Goal: Information Seeking & Learning: Check status

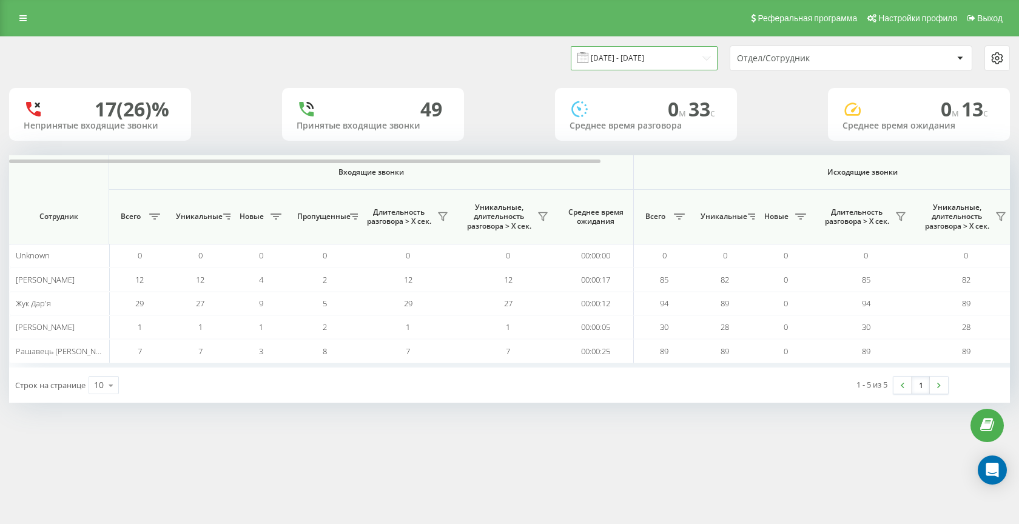
click at [677, 52] on input "19.08.2025 - 19.08.2025" at bounding box center [644, 58] width 147 height 24
click at [157, 30] on div "Реферальная программа Настройки профиля Выход" at bounding box center [509, 18] width 1019 height 36
click at [650, 60] on input "19.08.2025 - 19.08.2025" at bounding box center [644, 58] width 147 height 24
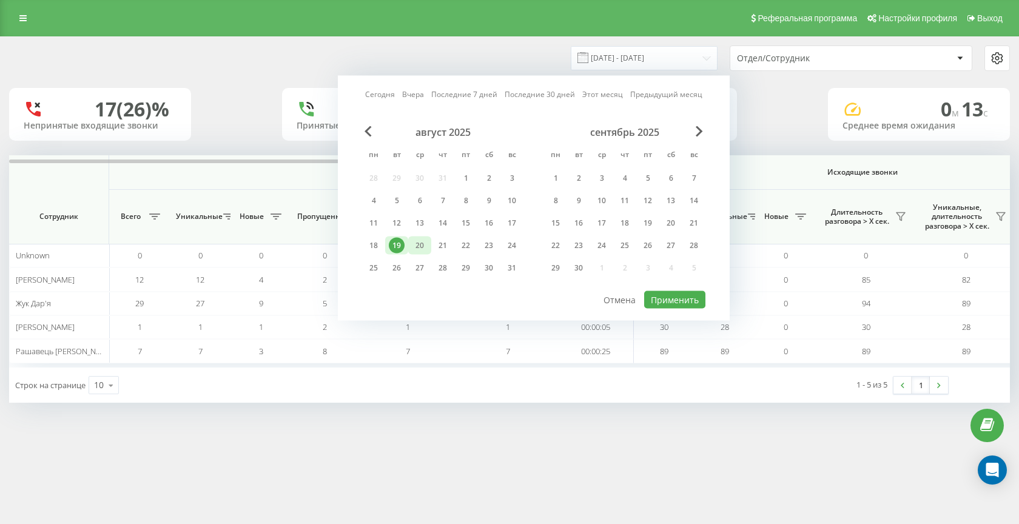
click at [430, 251] on div "20" at bounding box center [419, 246] width 23 height 18
click at [681, 296] on button "Применить" at bounding box center [674, 300] width 61 height 18
type input "20.08.2025 - 20.08.2025"
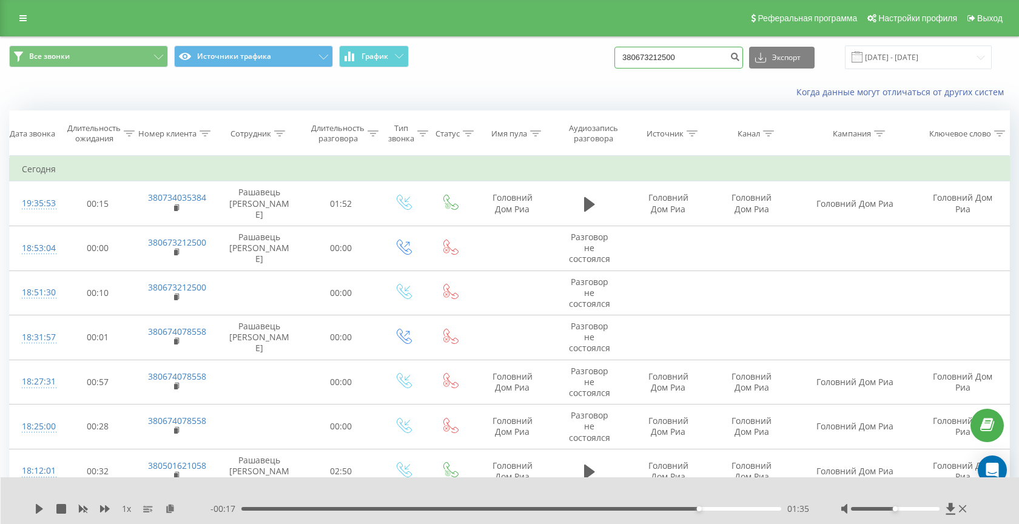
click at [687, 65] on input "380673212500" at bounding box center [679, 58] width 129 height 22
paste input "-"
type input "-"
paste input "-"
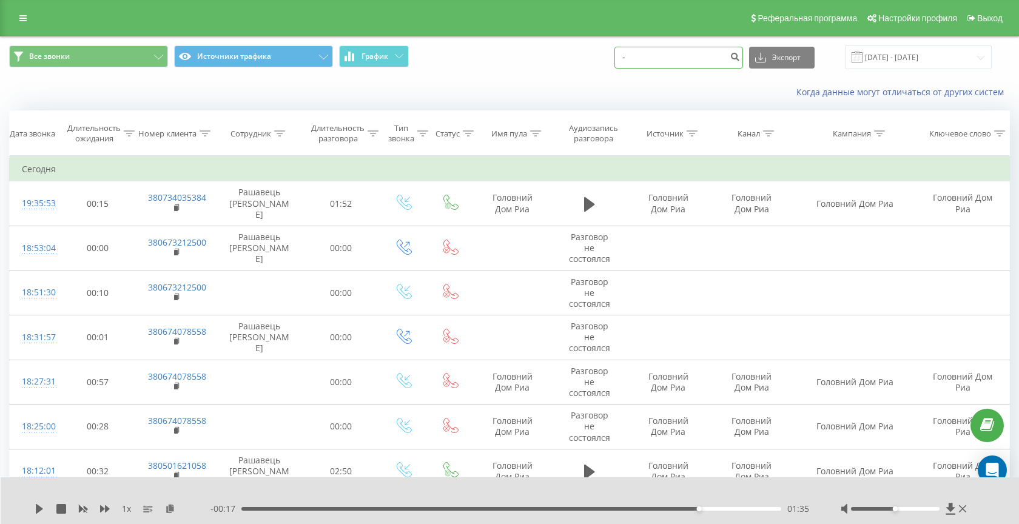
type input "-"
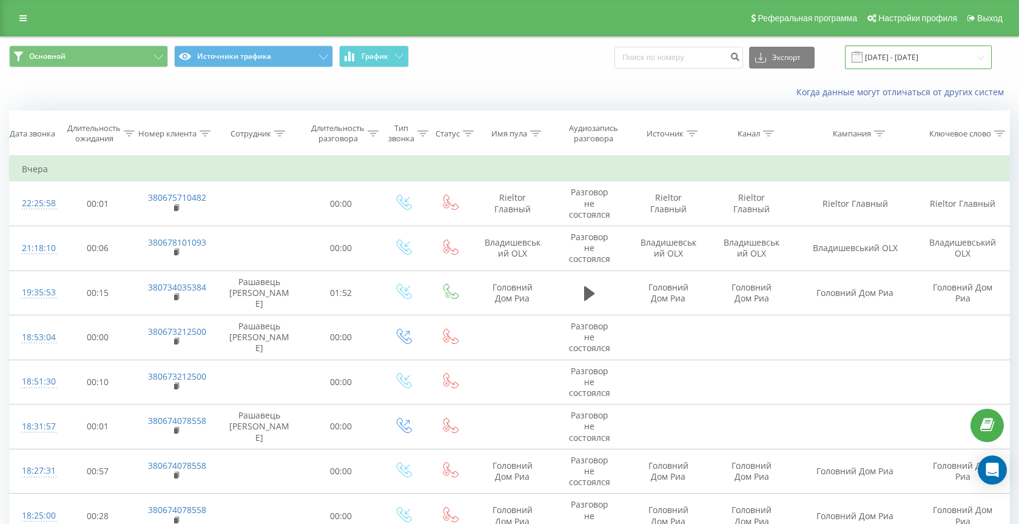
click at [901, 63] on input "19.05.2025 - 19.08.2025" at bounding box center [918, 58] width 147 height 24
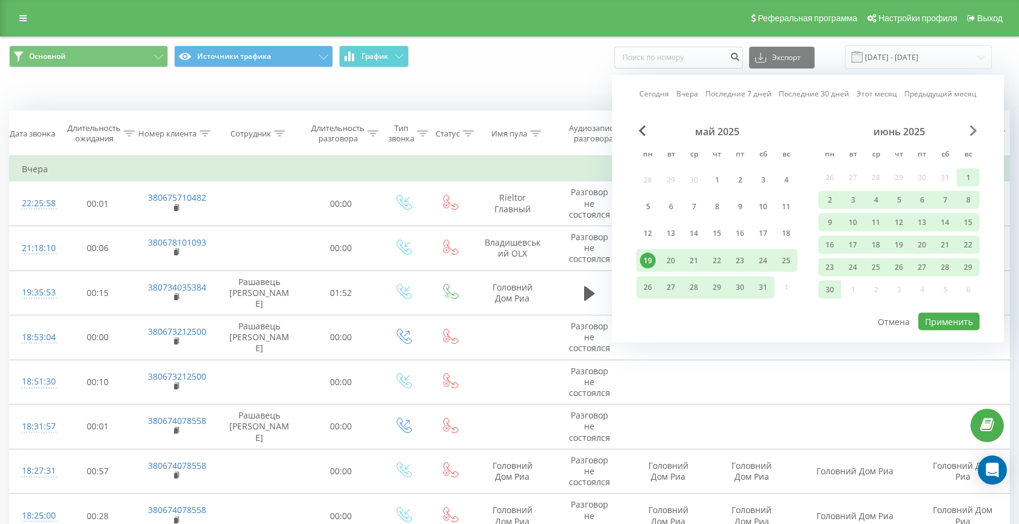
click at [973, 136] on span "Next Month" at bounding box center [973, 131] width 7 height 11
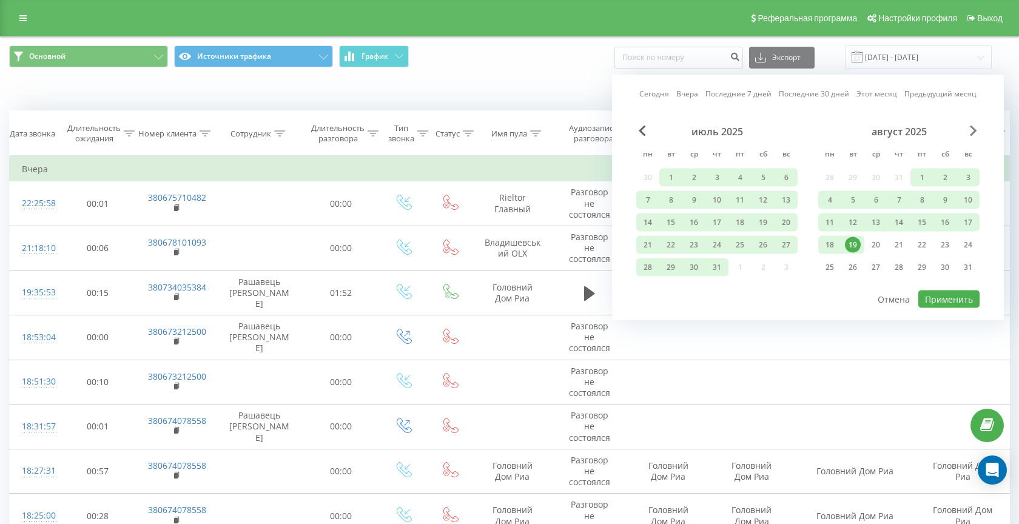
click at [973, 136] on span "Next Month" at bounding box center [973, 131] width 7 height 11
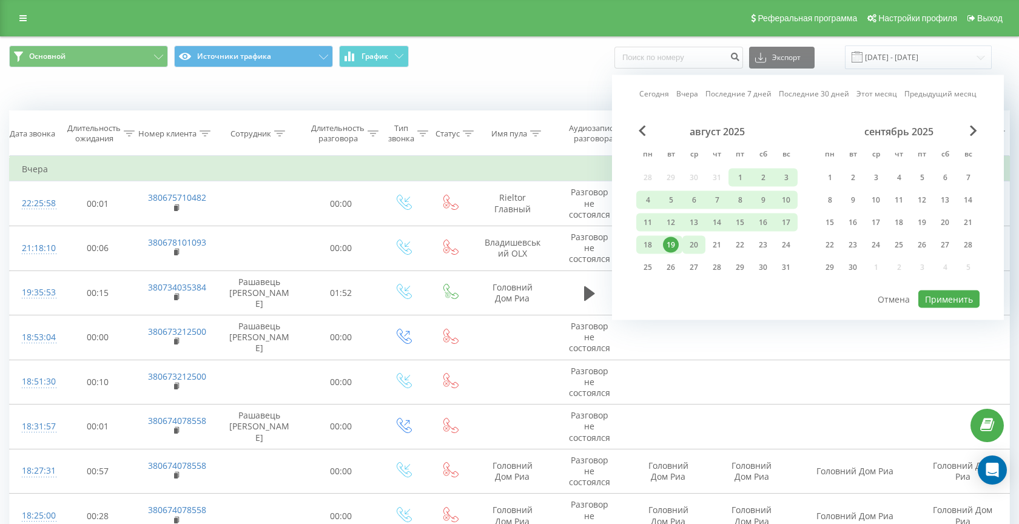
click at [688, 243] on div "20" at bounding box center [694, 245] width 16 height 16
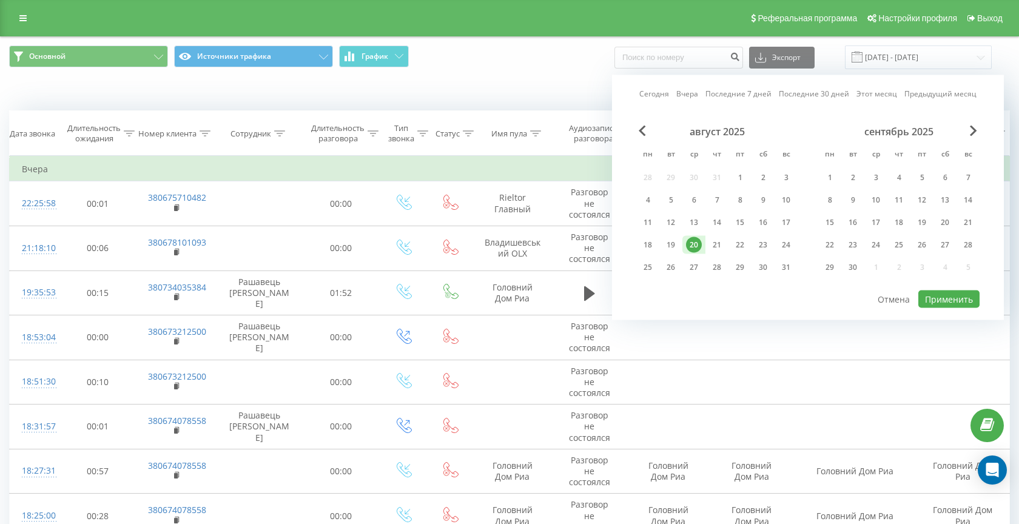
click at [640, 124] on div "Сегодня Вчера Последние 7 дней Последние 30 дней Этот месяц Предыдущий месяц ав…" at bounding box center [808, 197] width 392 height 245
click at [642, 134] on span "Previous Month" at bounding box center [642, 131] width 7 height 11
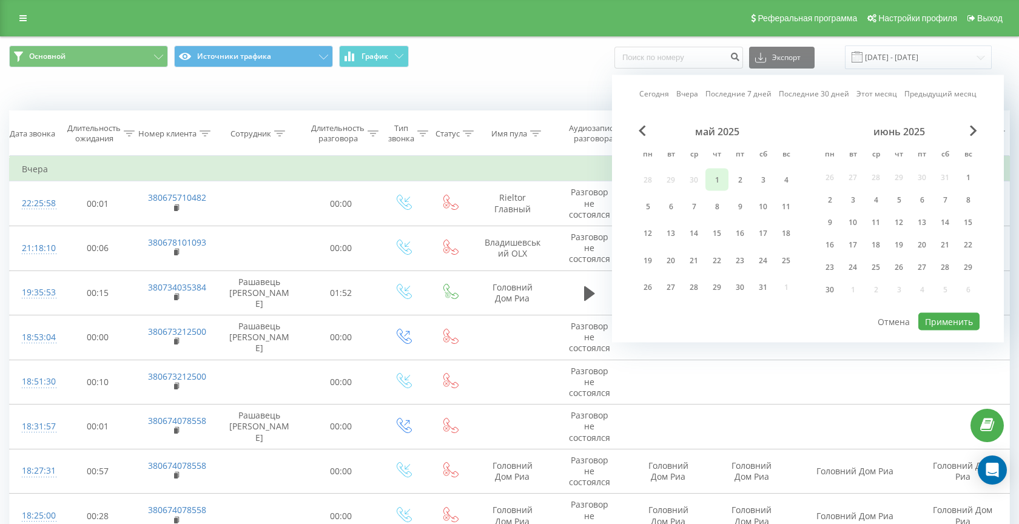
click at [718, 182] on div "1" at bounding box center [717, 180] width 16 height 16
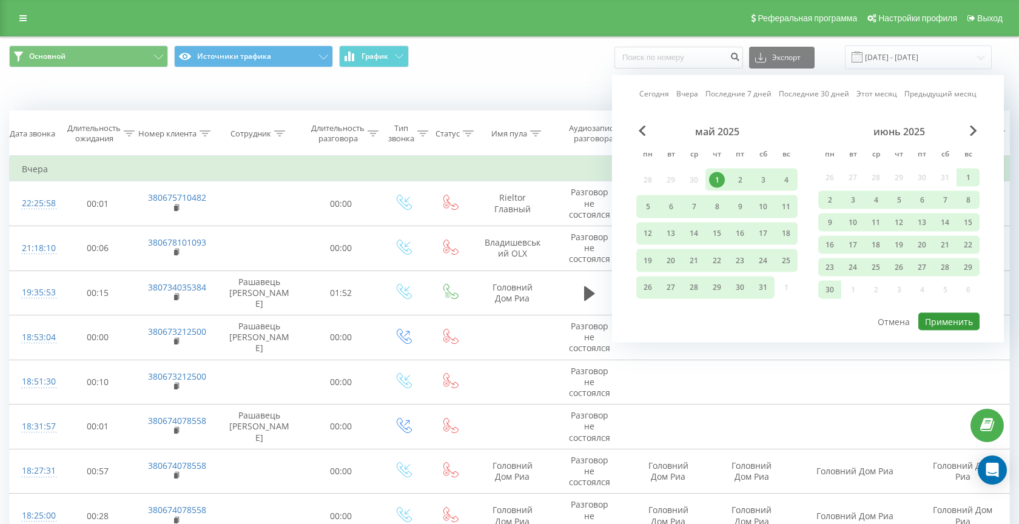
click at [937, 319] on button "Применить" at bounding box center [949, 322] width 61 height 18
type input "01.05.2025 - 20.08.2025"
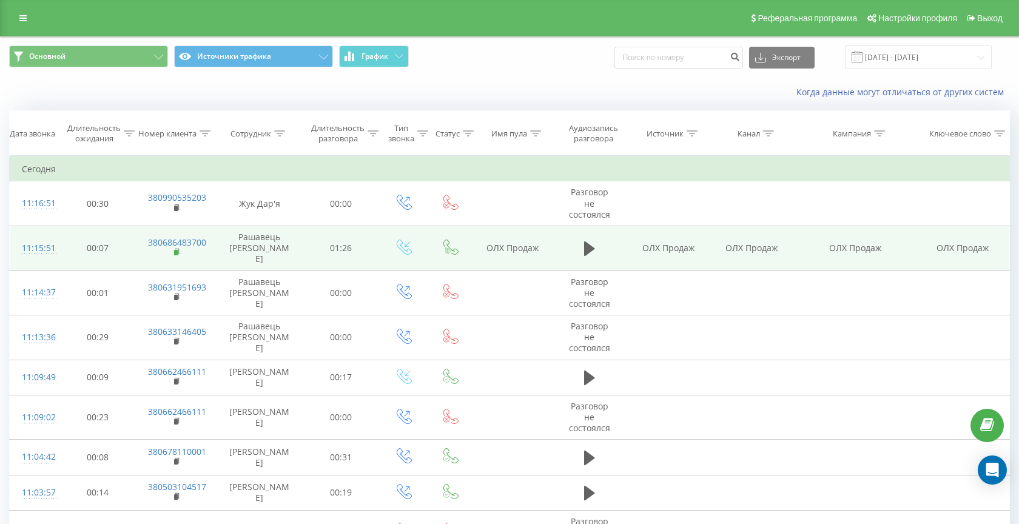
click at [177, 250] on rect at bounding box center [176, 252] width 4 height 5
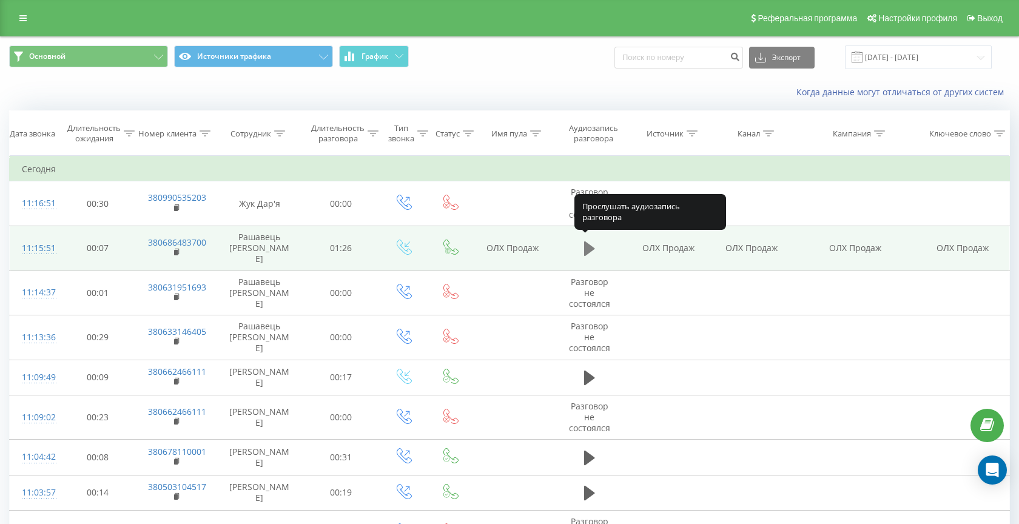
click at [593, 240] on icon at bounding box center [589, 248] width 11 height 17
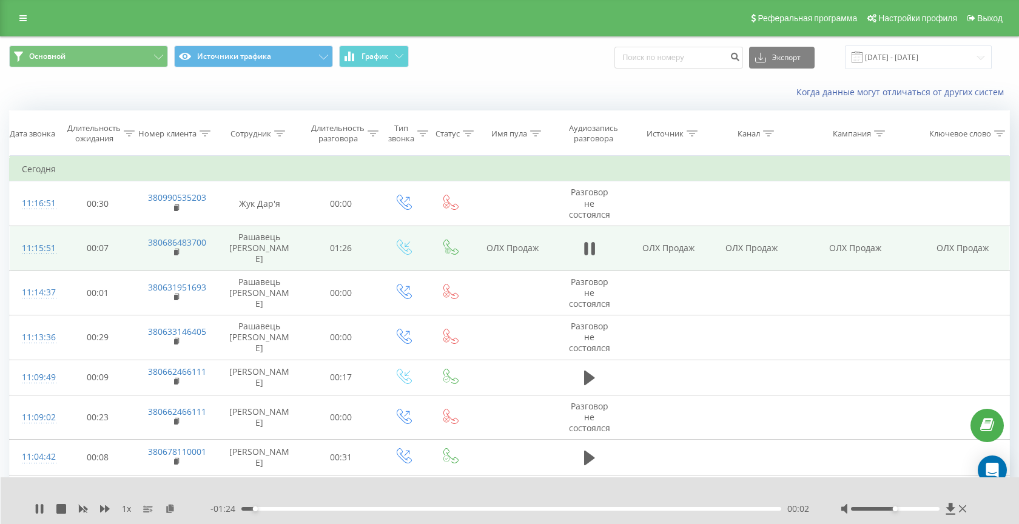
click at [381, 509] on div "00:02" at bounding box center [512, 509] width 540 height 4
click at [504, 508] on div "00:26" at bounding box center [512, 509] width 540 height 4
click at [545, 510] on div "00:45" at bounding box center [512, 509] width 540 height 4
click at [624, 510] on div "00:58" at bounding box center [512, 509] width 540 height 4
click at [39, 505] on icon at bounding box center [40, 509] width 10 height 10
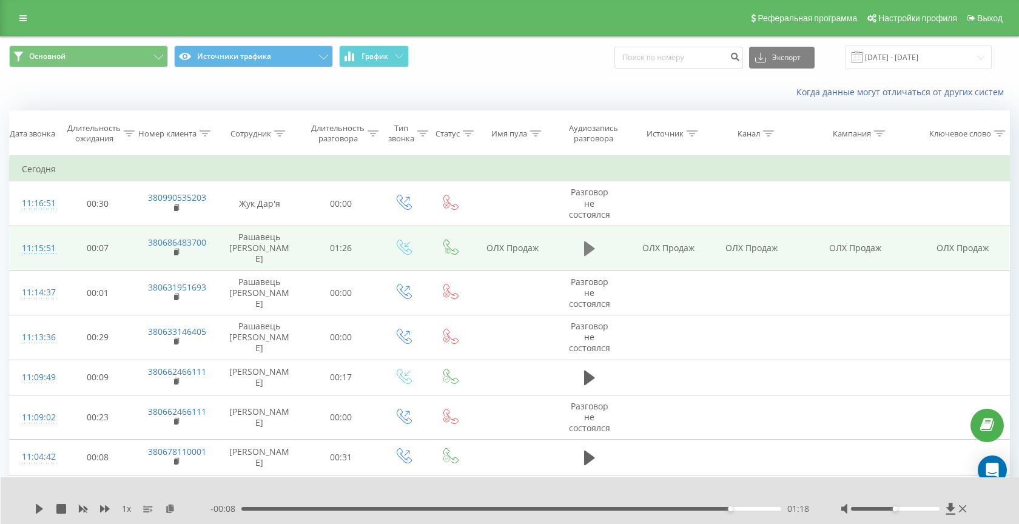
click at [590, 243] on icon at bounding box center [589, 249] width 11 height 15
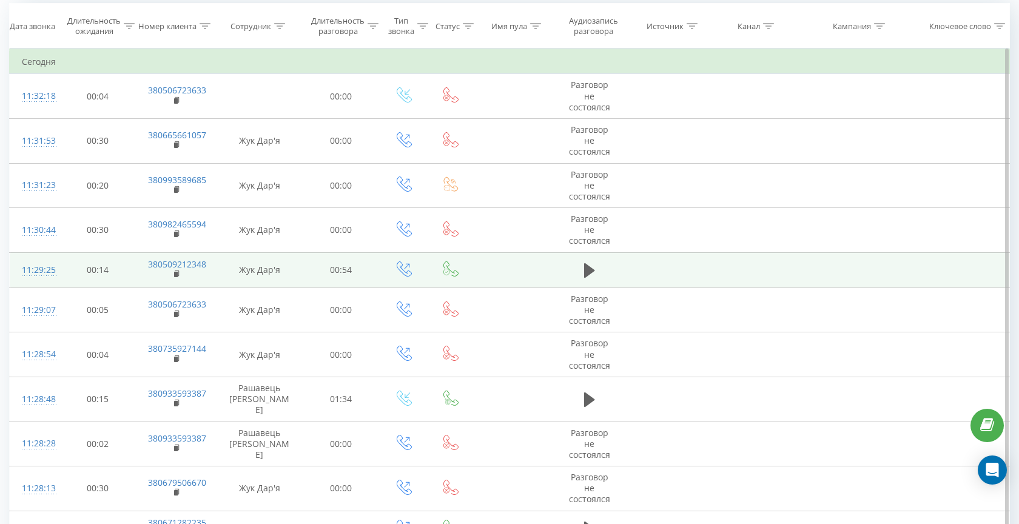
scroll to position [123, 0]
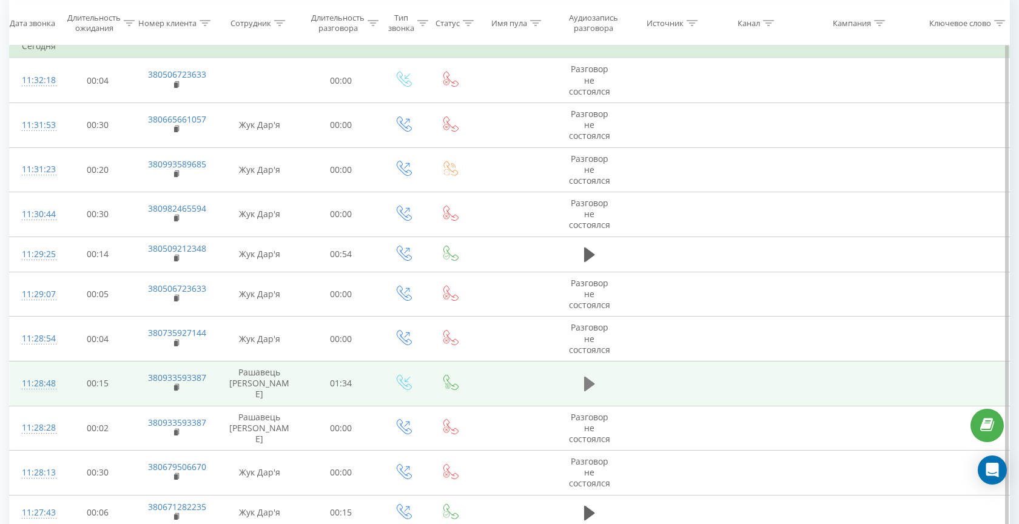
click at [592, 380] on icon at bounding box center [589, 384] width 11 height 15
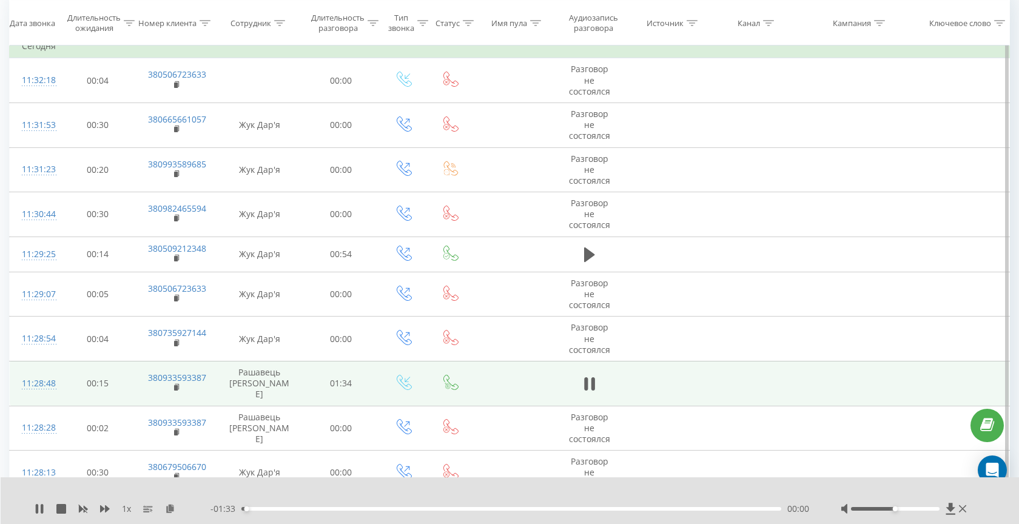
click at [274, 509] on div "00:00" at bounding box center [512, 509] width 540 height 4
click at [317, 509] on div "00:06" at bounding box center [512, 509] width 540 height 4
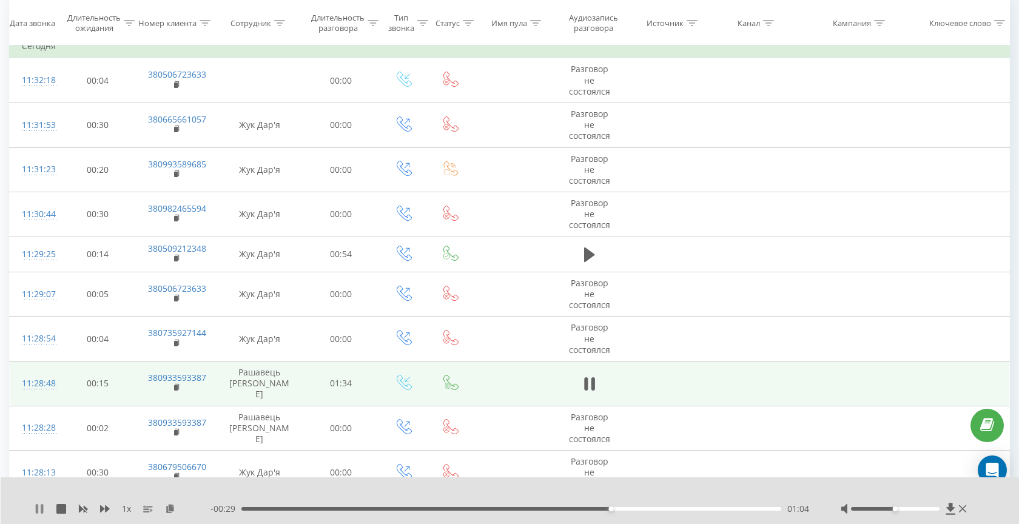
click at [41, 511] on icon at bounding box center [42, 509] width 2 height 10
click at [41, 510] on icon at bounding box center [40, 509] width 10 height 10
click at [467, 509] on div "01:07" at bounding box center [512, 509] width 540 height 4
click at [643, 510] on div "00:58" at bounding box center [512, 509] width 540 height 4
click at [604, 509] on div "01:12" at bounding box center [512, 509] width 540 height 4
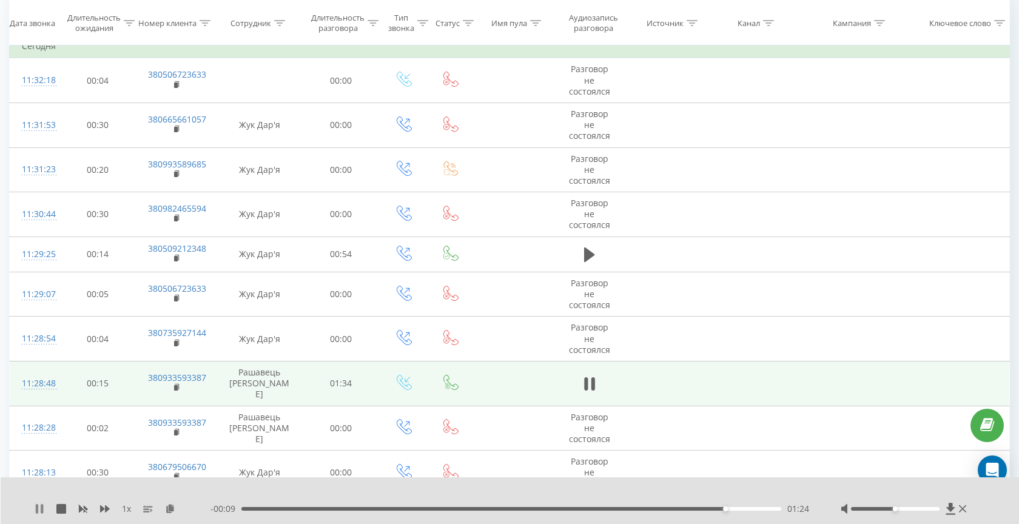
click at [43, 509] on icon at bounding box center [42, 509] width 2 height 10
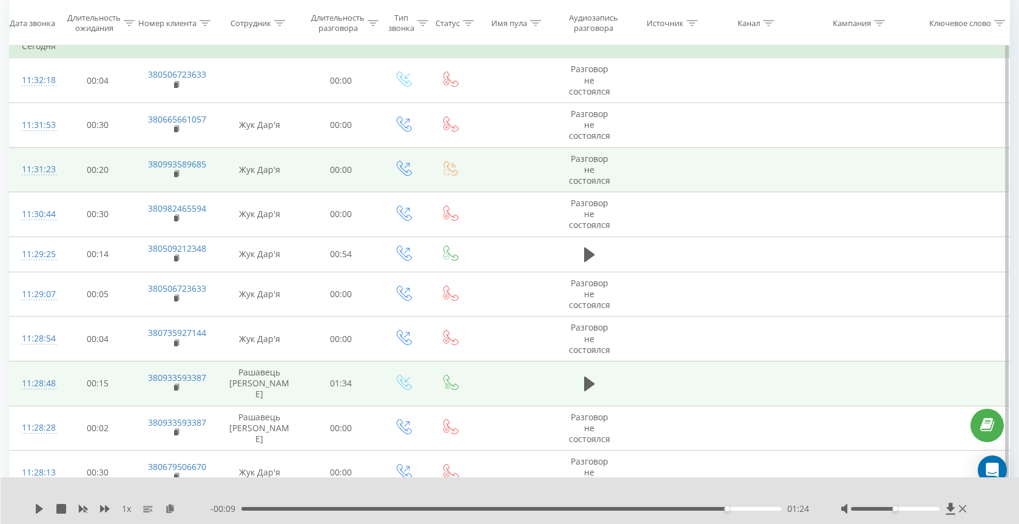
scroll to position [0, 0]
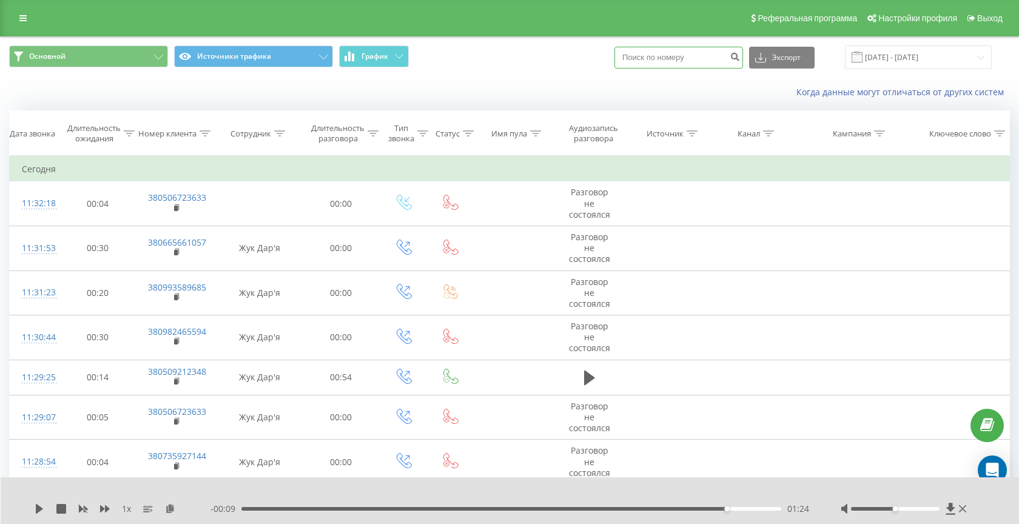
click at [686, 58] on input at bounding box center [679, 58] width 129 height 22
paste input "380974490291"
type input "380974490291"
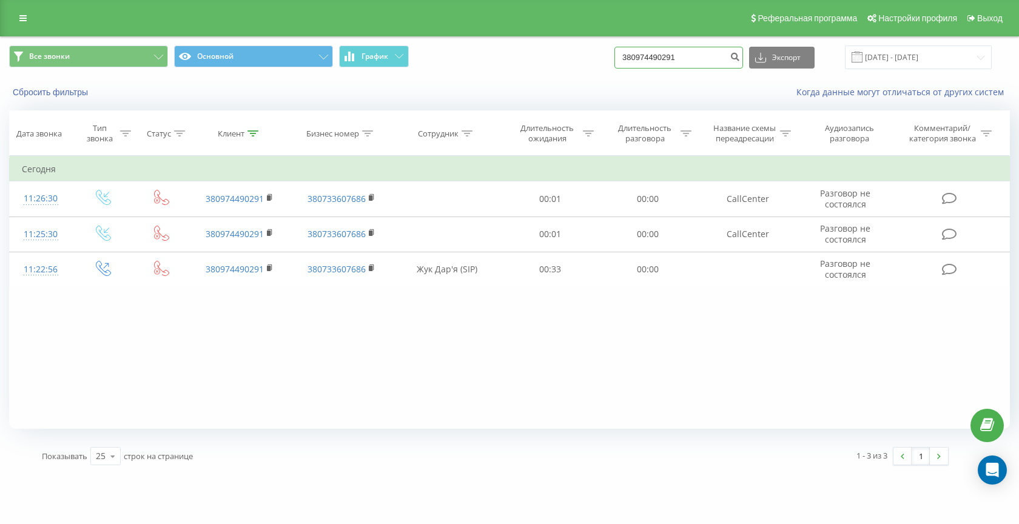
click at [676, 49] on input "380974490291" at bounding box center [679, 58] width 129 height 22
paste input "506723633"
type input "380506723633"
